Goal: Information Seeking & Learning: Learn about a topic

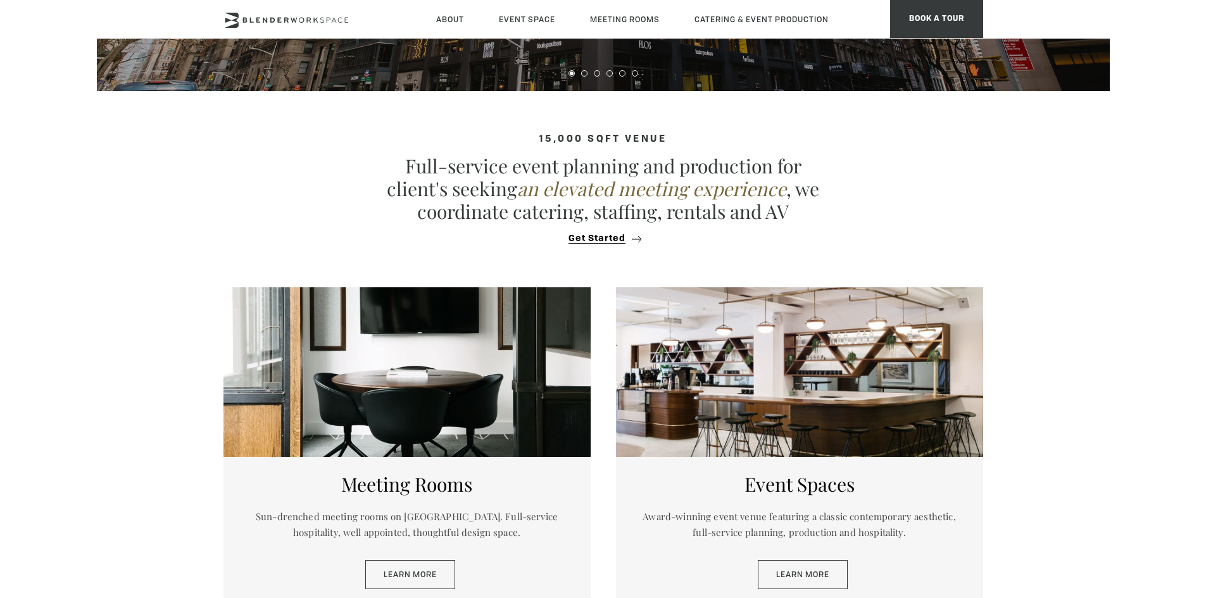
scroll to position [443, 0]
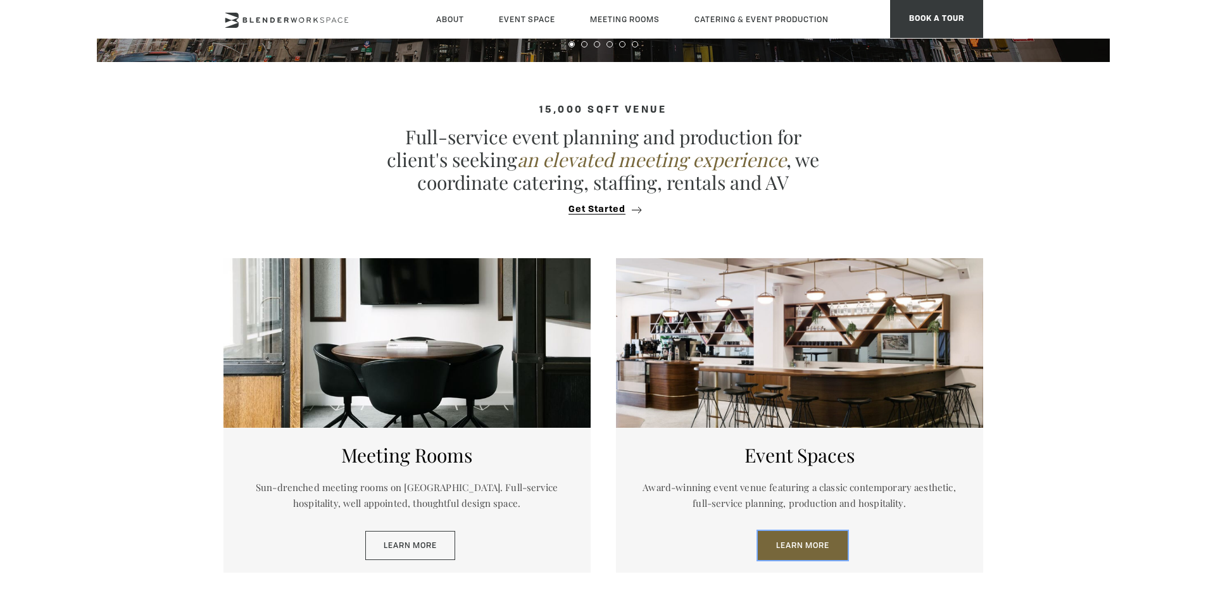
click at [802, 543] on link "Learn More" at bounding box center [803, 545] width 90 height 29
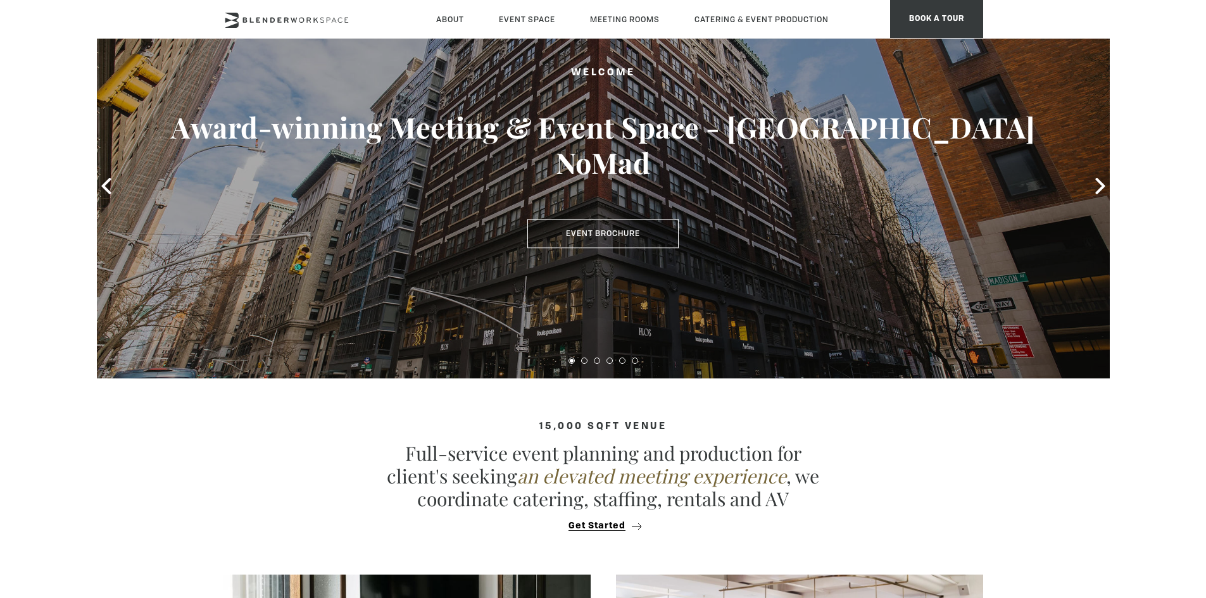
scroll to position [0, 0]
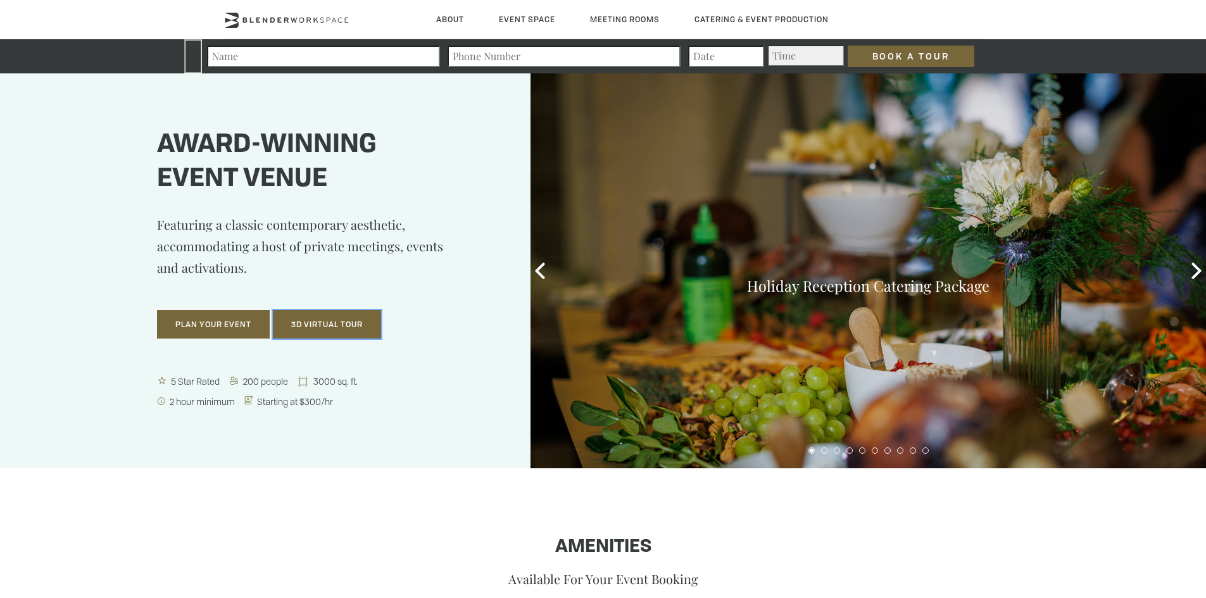
click at [349, 334] on button "3D Virtual Tour" at bounding box center [327, 324] width 108 height 29
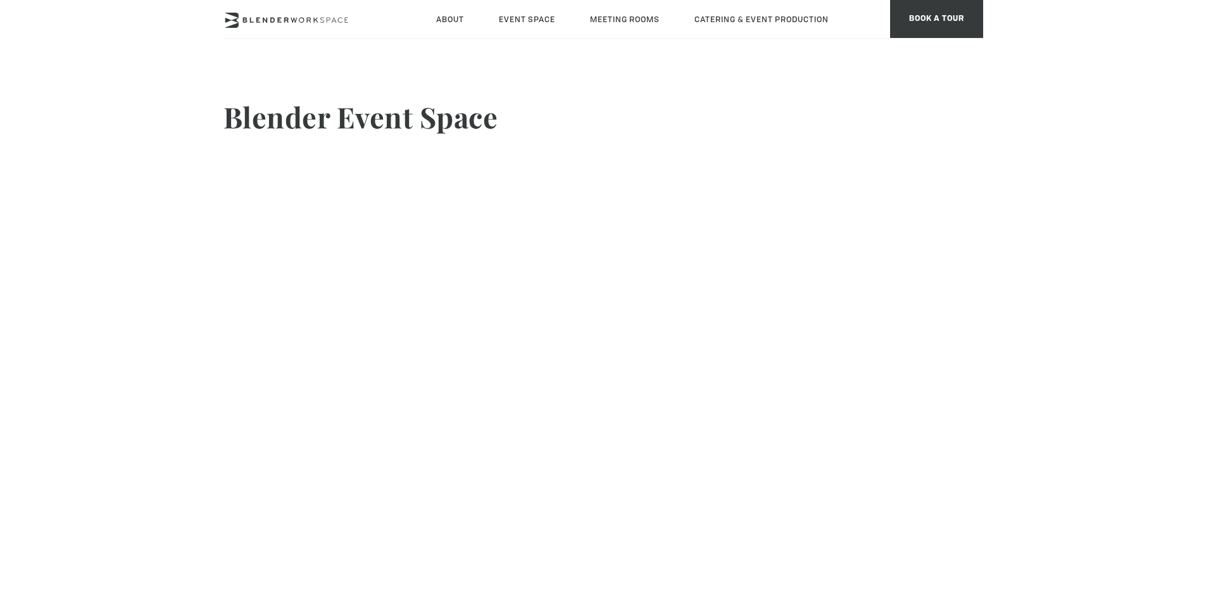
scroll to position [6, 0]
